Goal: Information Seeking & Learning: Learn about a topic

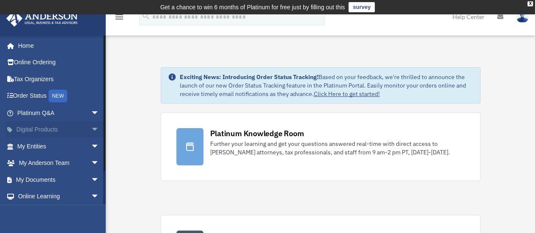
click at [58, 125] on link "Digital Products arrow_drop_down" at bounding box center [59, 129] width 106 height 17
click at [58, 130] on link "Digital Products arrow_drop_down" at bounding box center [59, 129] width 106 height 17
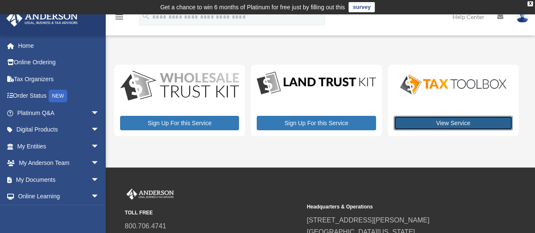
click at [409, 123] on link "View Service" at bounding box center [453, 123] width 119 height 14
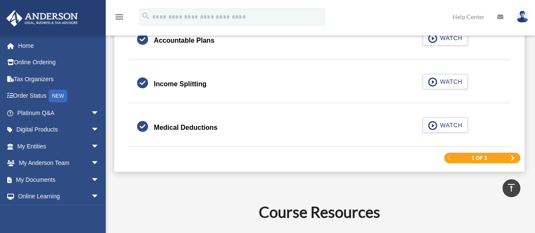
scroll to position [1395, 0]
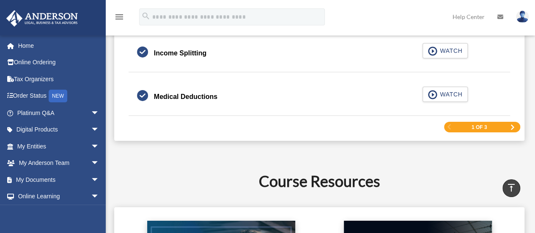
click at [508, 126] on div "1 of 3" at bounding box center [482, 127] width 76 height 11
click at [512, 125] on span "Next Page" at bounding box center [512, 127] width 5 height 5
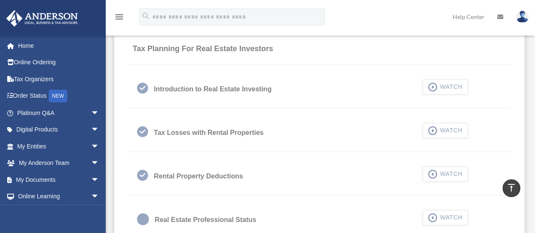
scroll to position [532, 0]
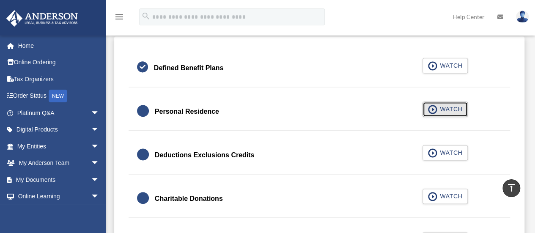
click at [444, 108] on span "WATCH" at bounding box center [449, 109] width 25 height 8
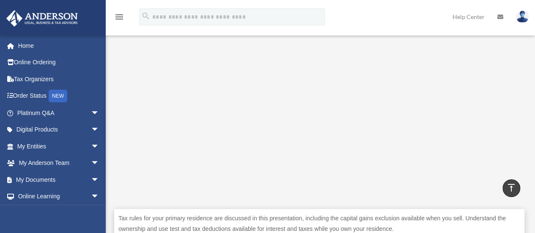
scroll to position [261, 0]
